Goal: Information Seeking & Learning: Find specific fact

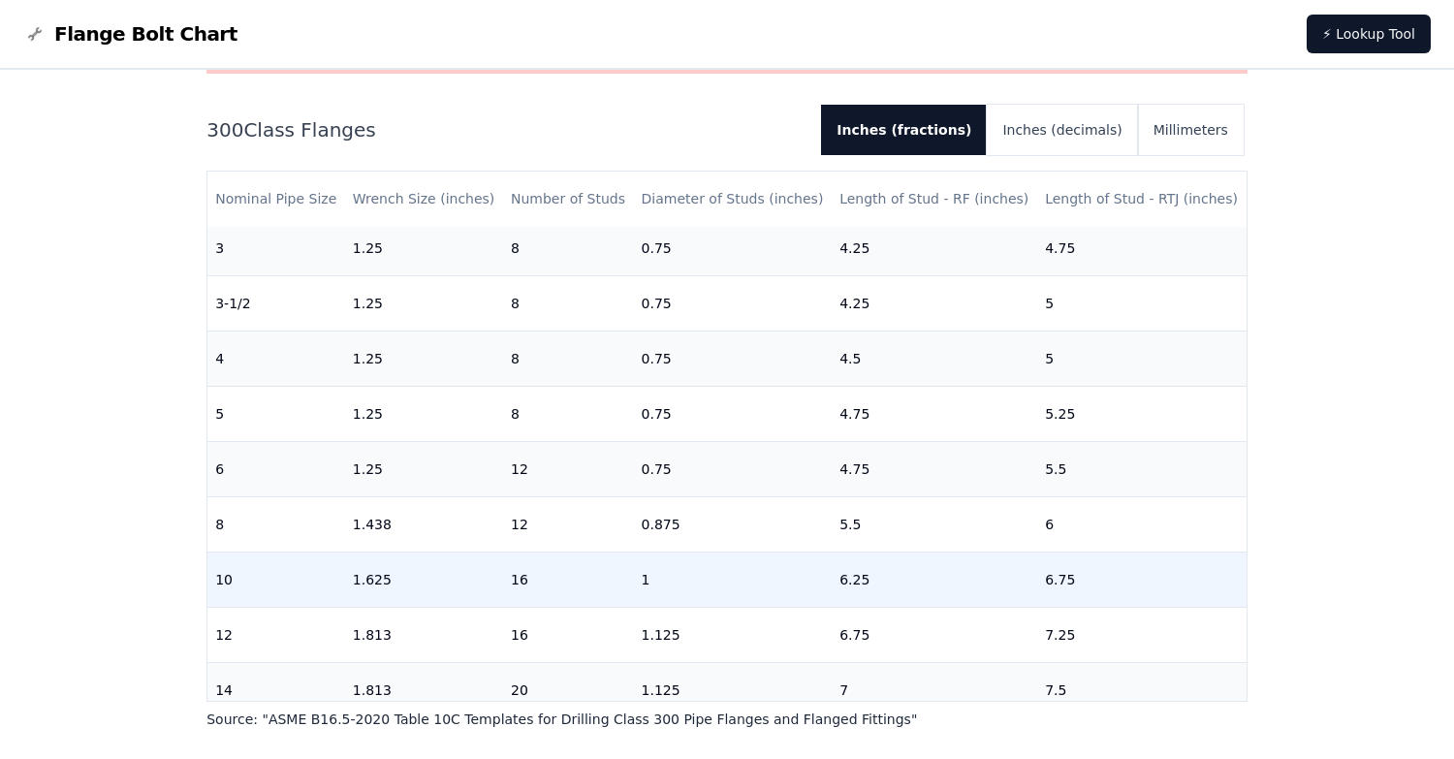
scroll to position [388, 0]
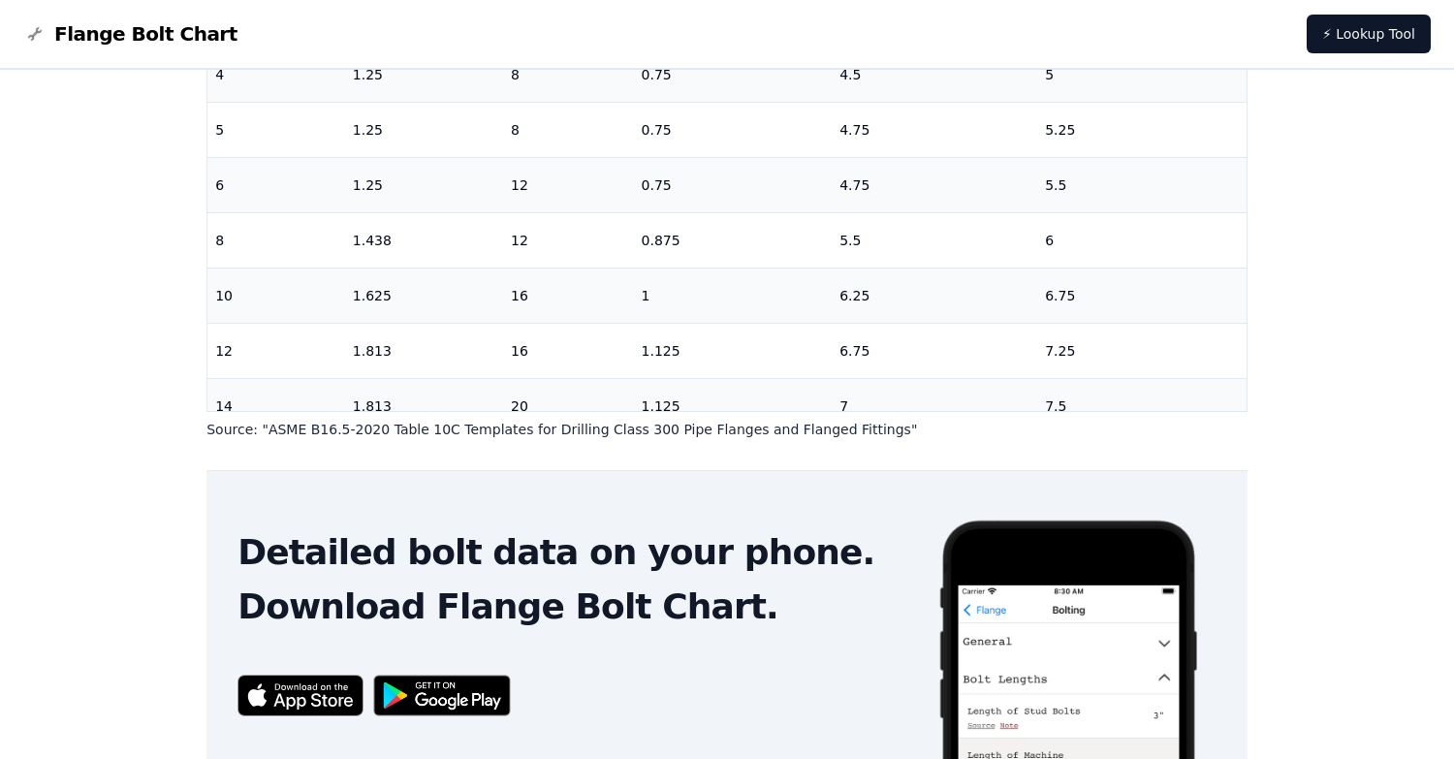
scroll to position [485, 0]
